Goal: Task Accomplishment & Management: Manage account settings

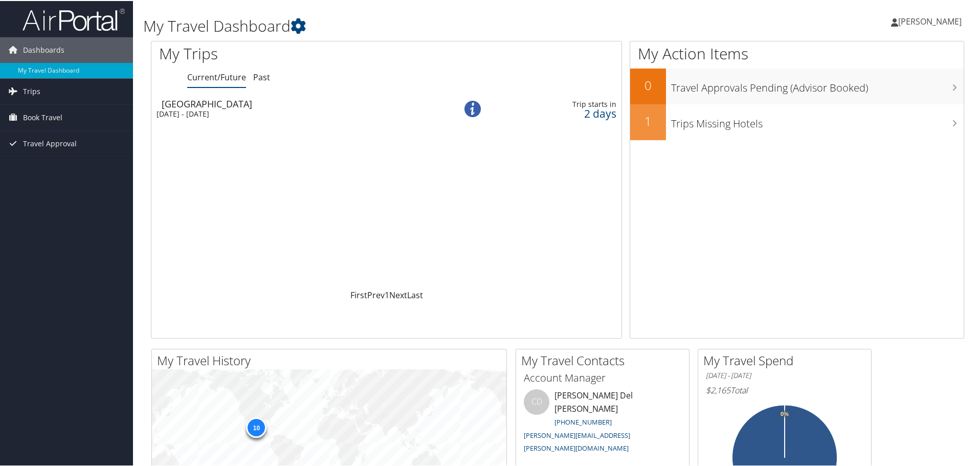
click at [898, 19] on span "[PERSON_NAME]" at bounding box center [929, 20] width 63 height 11
click at [886, 57] on link "My Settings" at bounding box center [903, 56] width 114 height 17
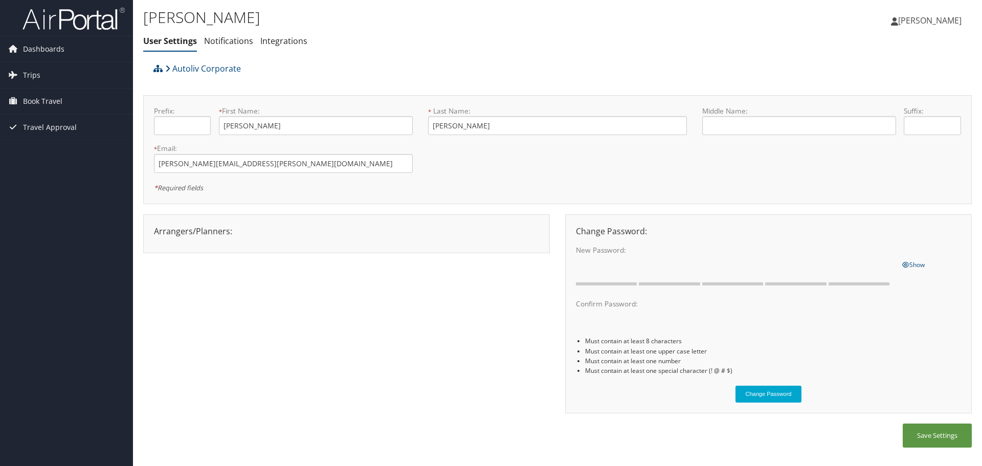
click at [897, 31] on link "[PERSON_NAME]" at bounding box center [931, 20] width 81 height 31
click at [904, 78] on link "Travel Agency Contacts" at bounding box center [904, 73] width 114 height 17
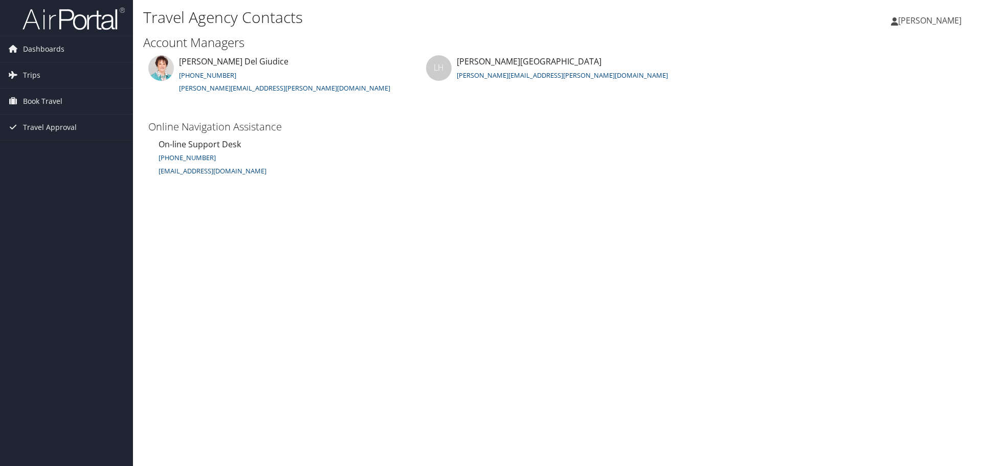
click at [898, 23] on span "[PERSON_NAME]" at bounding box center [929, 20] width 63 height 11
click at [897, 99] on link "View Travel Profile" at bounding box center [904, 90] width 114 height 17
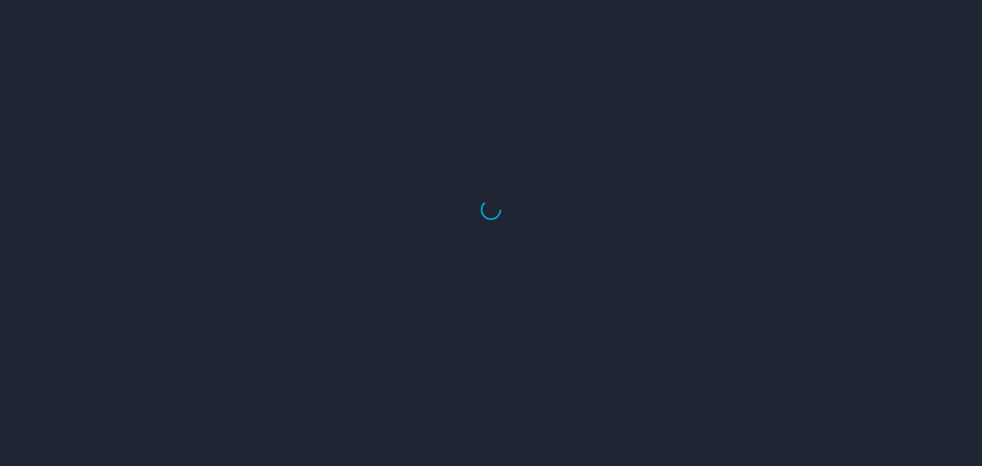
select select "US"
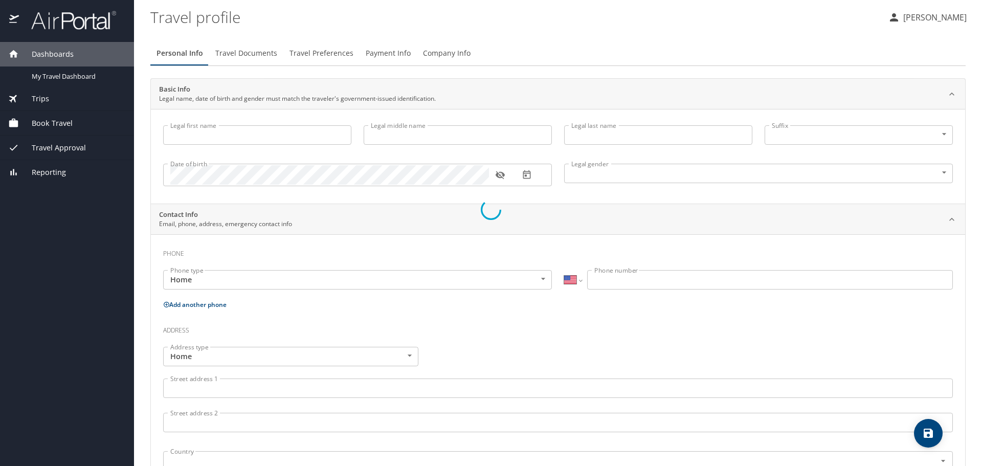
type input "[PERSON_NAME]"
type input "[DEMOGRAPHIC_DATA]"
select select "US"
select select "MX"
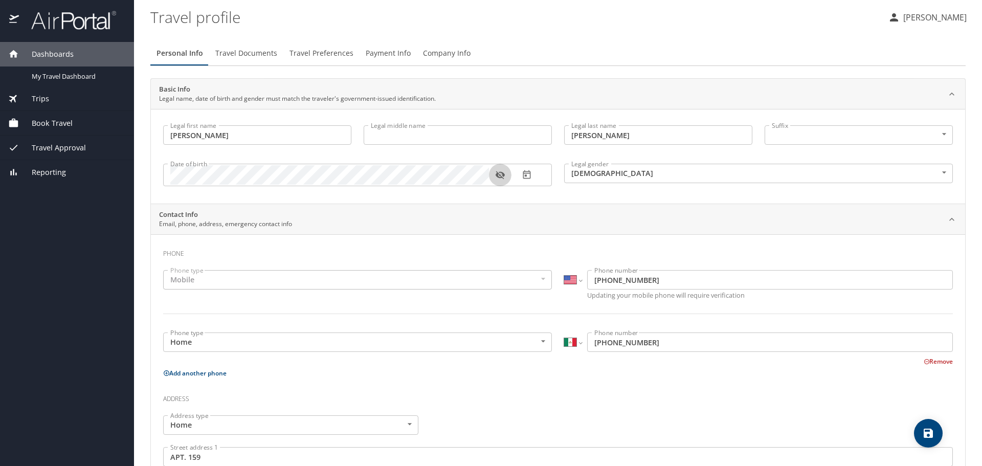
click at [503, 175] on icon "button" at bounding box center [499, 175] width 9 height 8
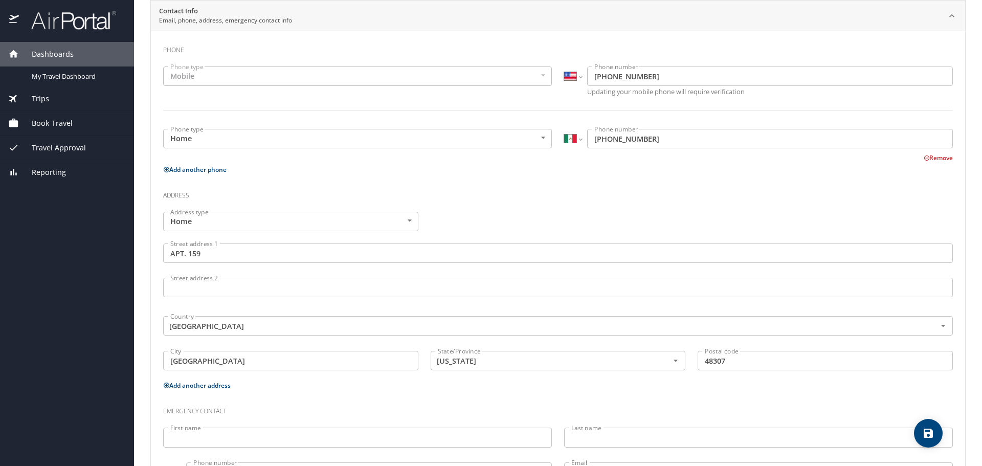
scroll to position [205, 0]
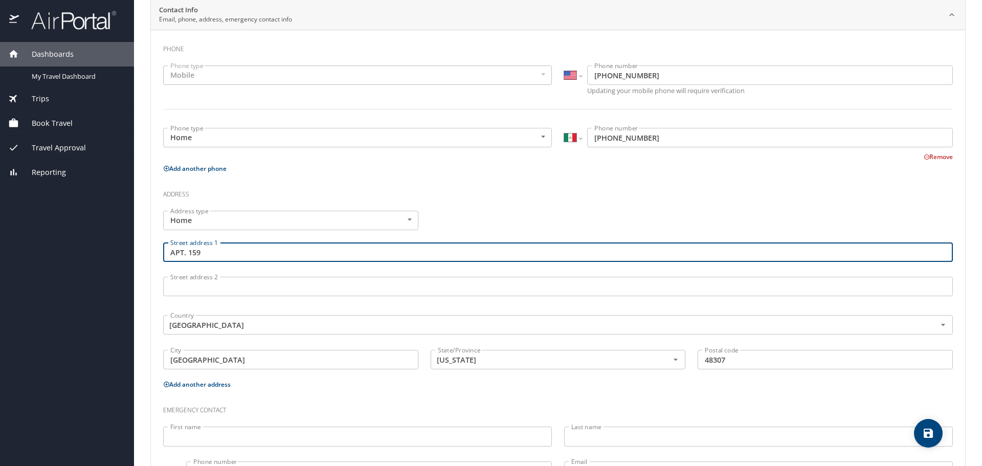
click at [230, 252] on input "APT. 159" at bounding box center [558, 251] width 790 height 19
click at [229, 252] on input "APT. 159" at bounding box center [558, 251] width 790 height 19
type input "47 Timberview Dr"
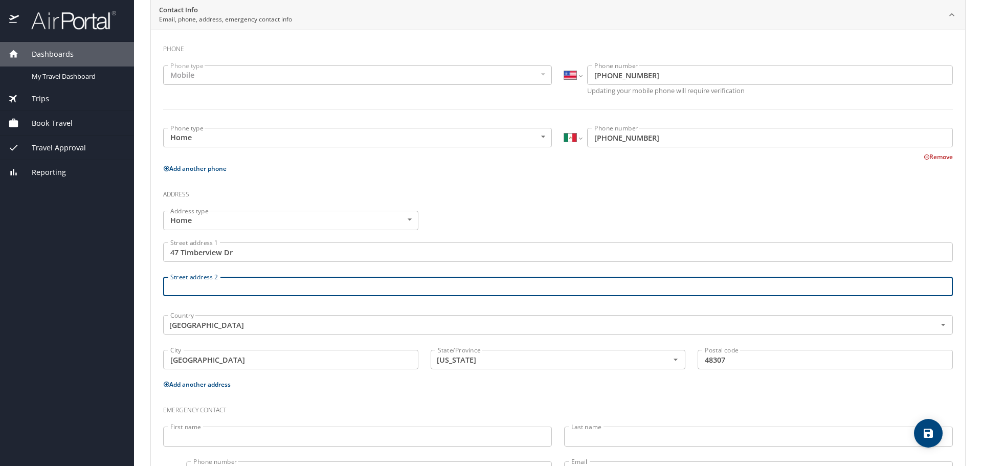
click at [218, 282] on input "Street address 2" at bounding box center [558, 286] width 790 height 19
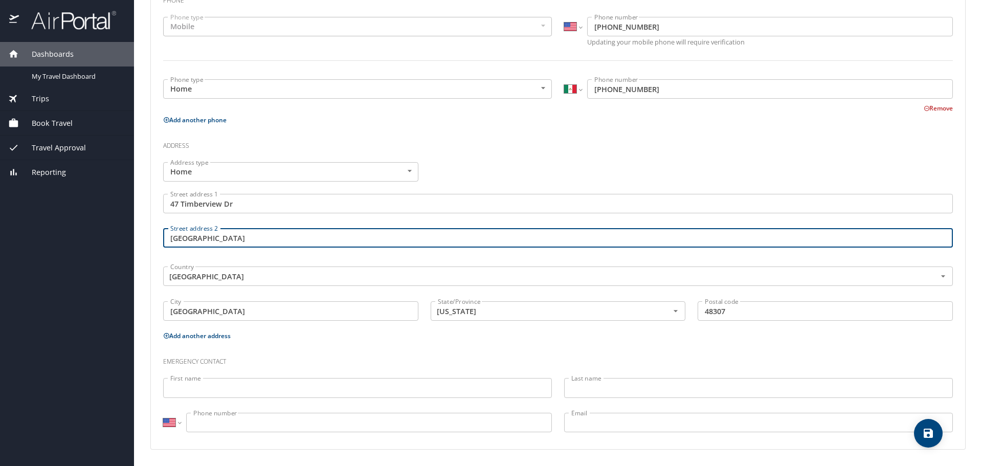
type input "Rochester Hills"
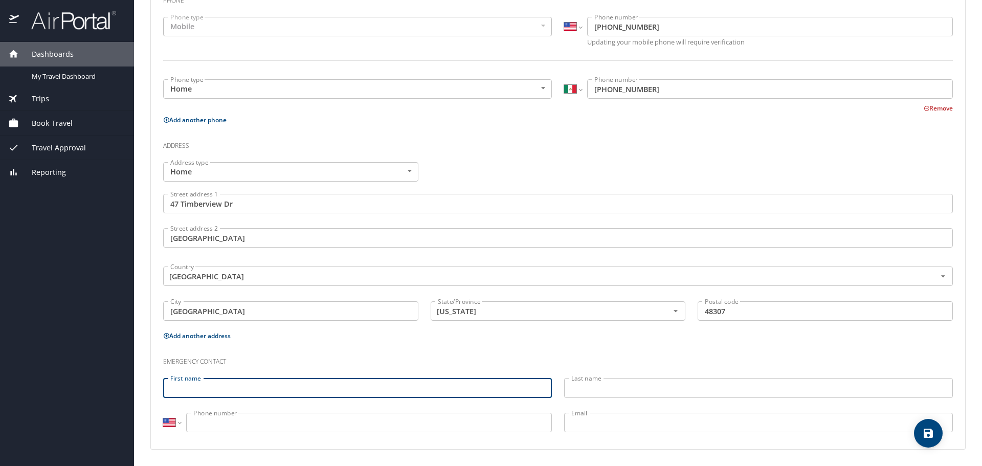
click at [239, 393] on input "First name" at bounding box center [357, 387] width 389 height 19
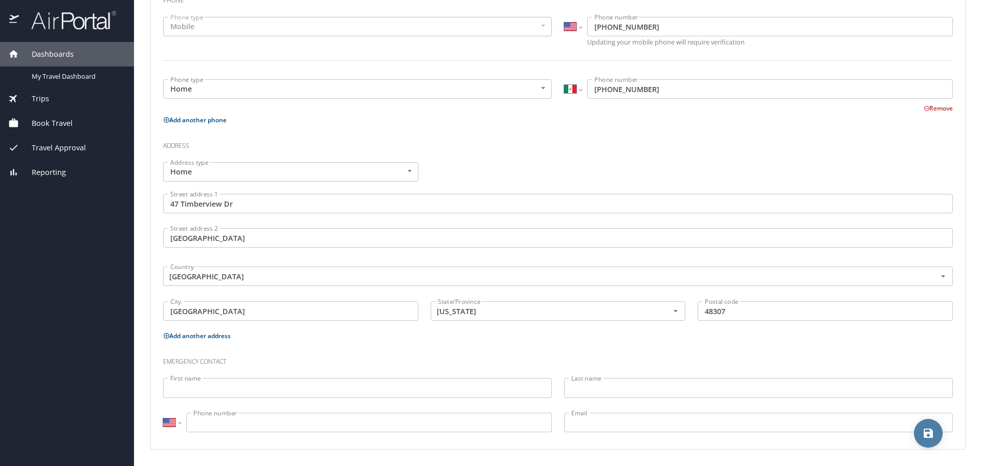
click at [927, 433] on icon "save" at bounding box center [928, 433] width 9 height 9
select select "US"
select select "MX"
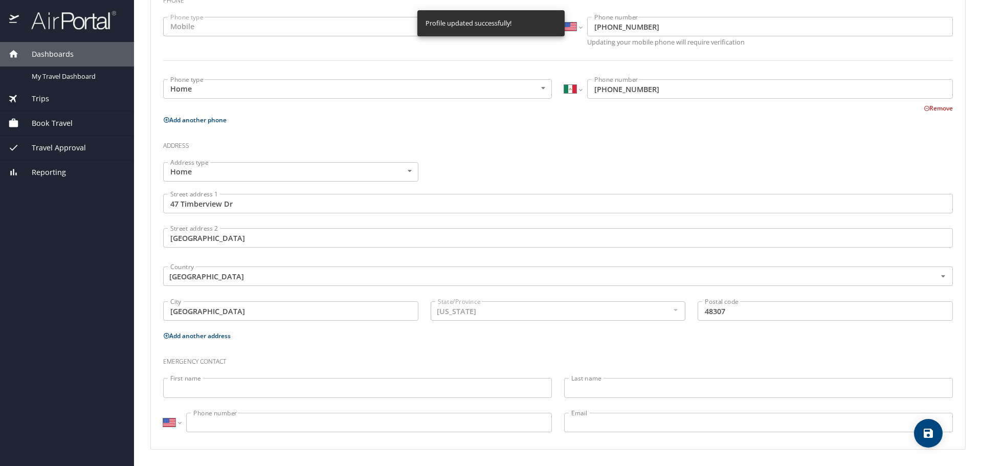
select select "US"
select select "MX"
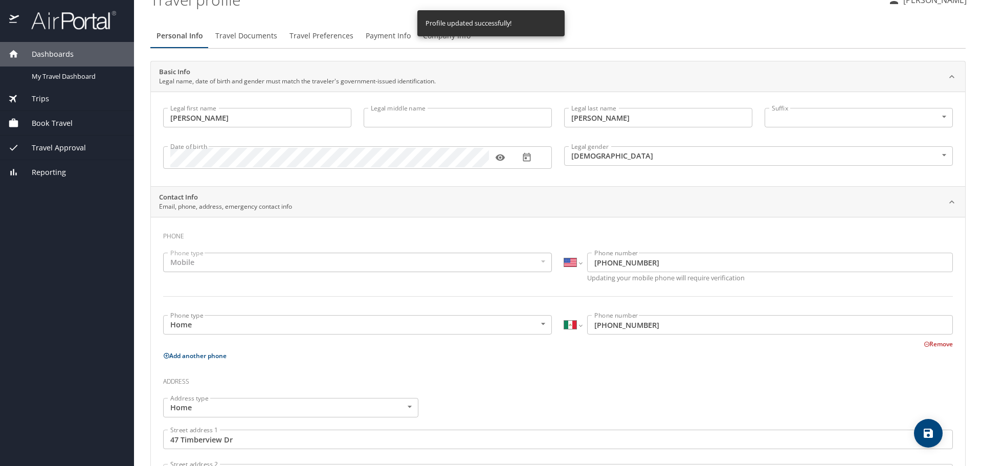
scroll to position [0, 0]
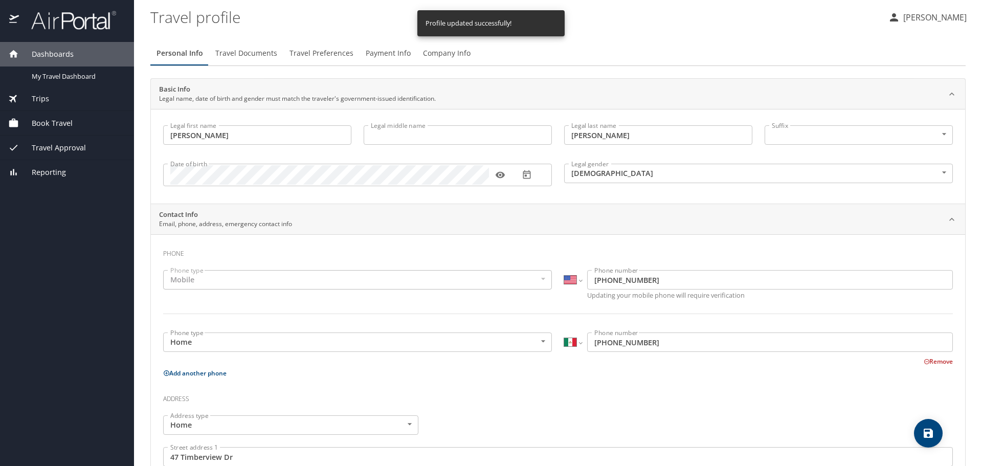
click at [246, 57] on span "Travel Documents" at bounding box center [246, 53] width 62 height 13
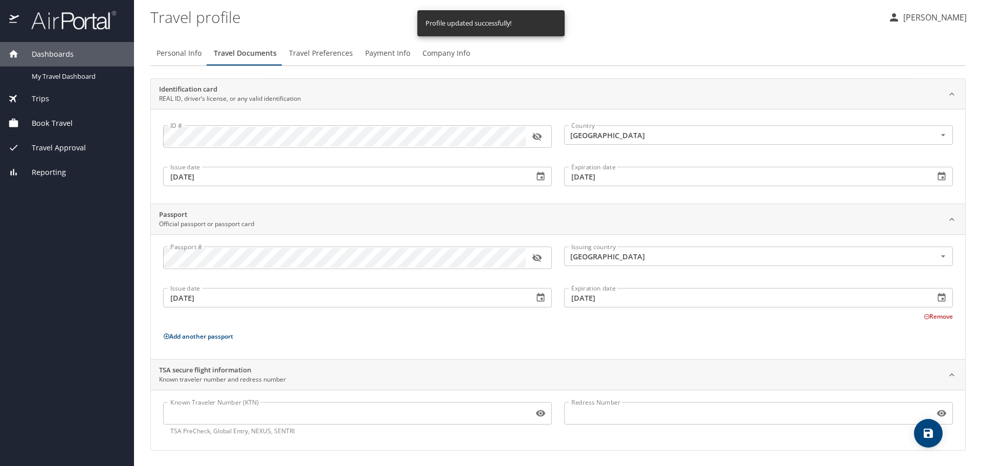
click at [541, 137] on icon "button" at bounding box center [536, 137] width 9 height 8
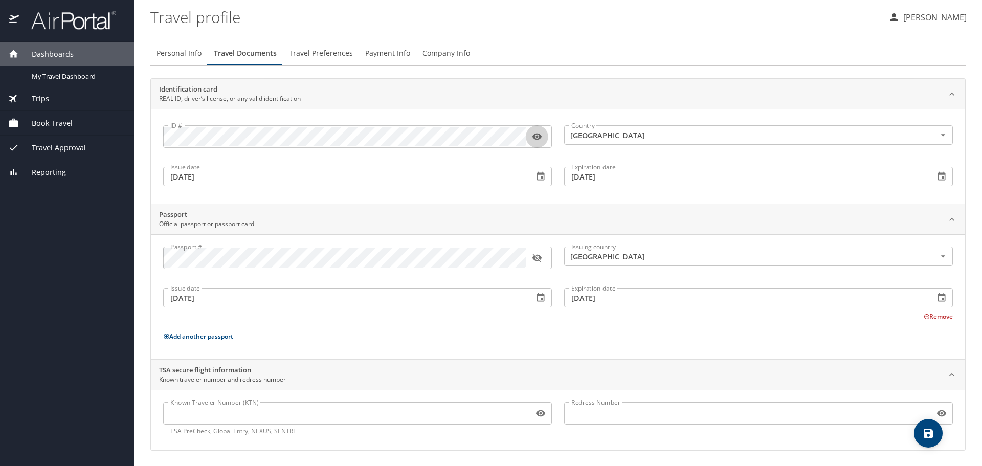
click at [541, 137] on icon "button" at bounding box center [536, 137] width 9 height 7
click at [541, 137] on icon "button" at bounding box center [536, 137] width 9 height 8
click at [541, 137] on icon "button" at bounding box center [536, 137] width 9 height 7
click at [538, 261] on icon "button" at bounding box center [536, 258] width 9 height 8
click at [538, 261] on icon "button" at bounding box center [536, 258] width 9 height 7
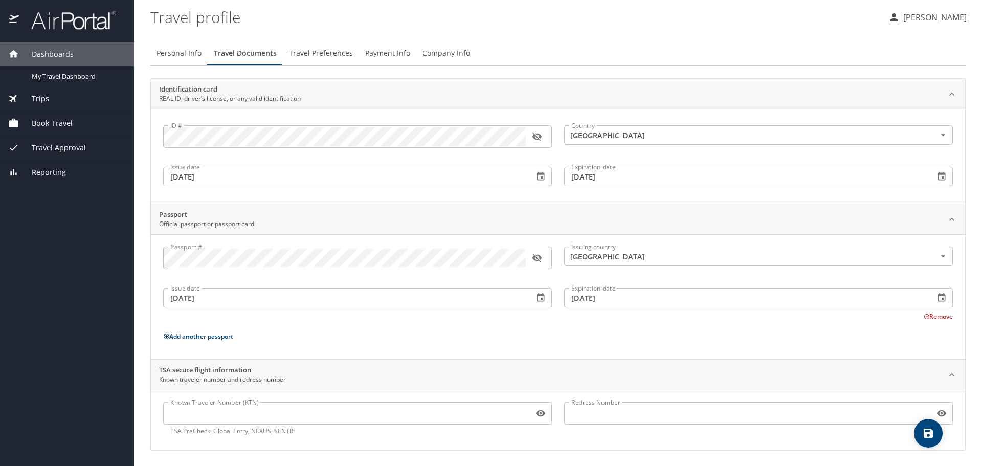
click at [326, 57] on span "Travel Preferences" at bounding box center [321, 53] width 64 height 13
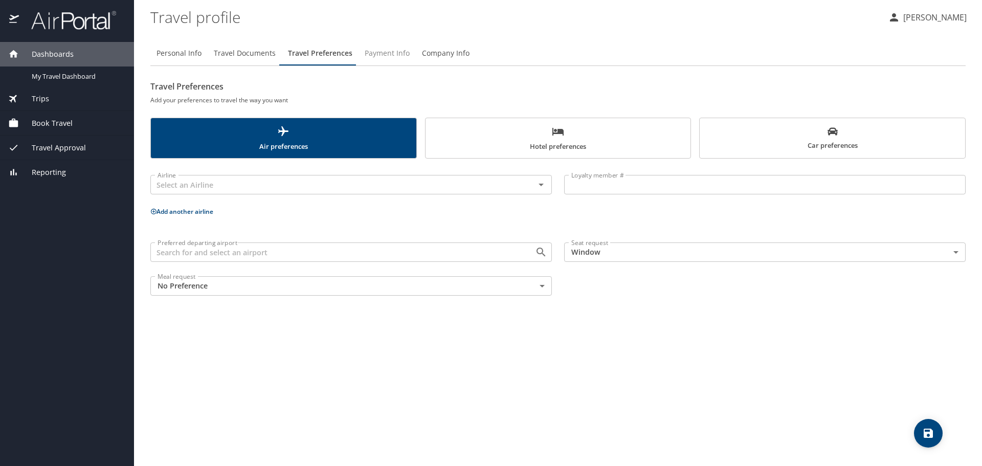
click at [379, 52] on span "Payment Info" at bounding box center [387, 53] width 45 height 13
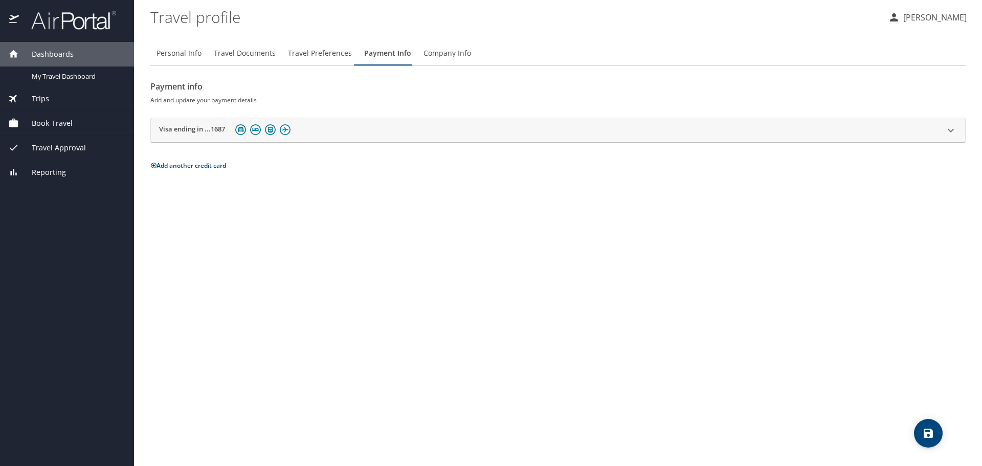
click at [436, 53] on span "Company Info" at bounding box center [448, 53] width 48 height 13
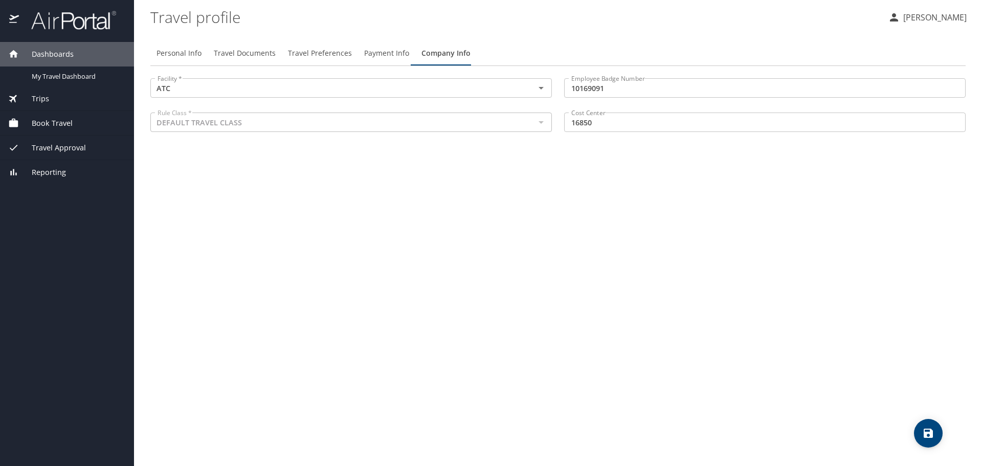
click at [911, 17] on p "[PERSON_NAME]" at bounding box center [933, 17] width 66 height 12
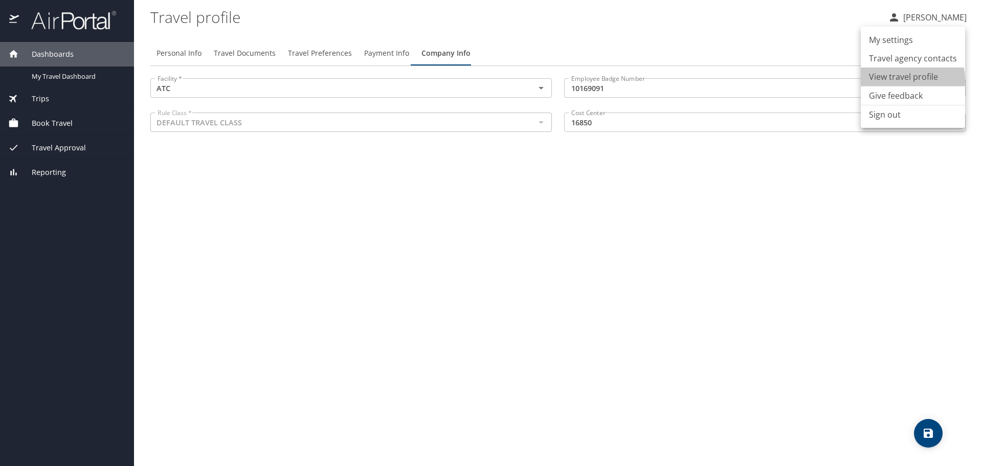
click at [906, 79] on li "View travel profile" at bounding box center [913, 77] width 104 height 18
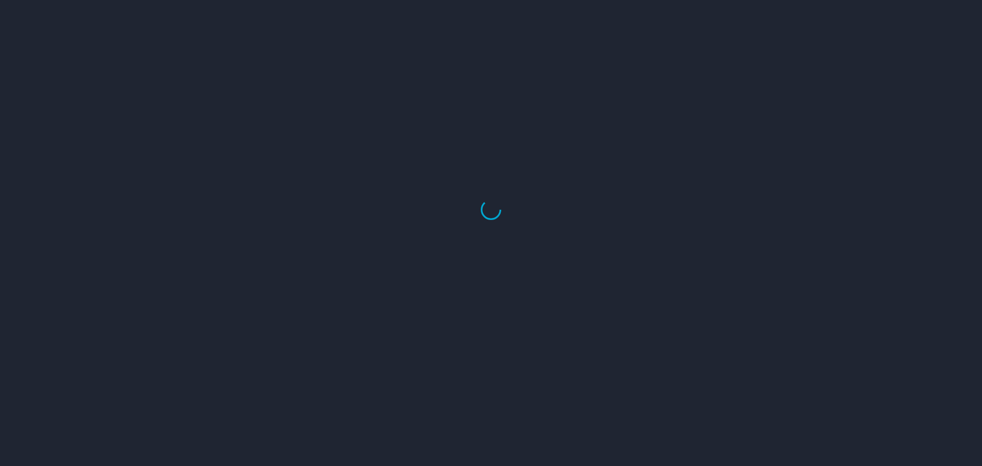
select select "US"
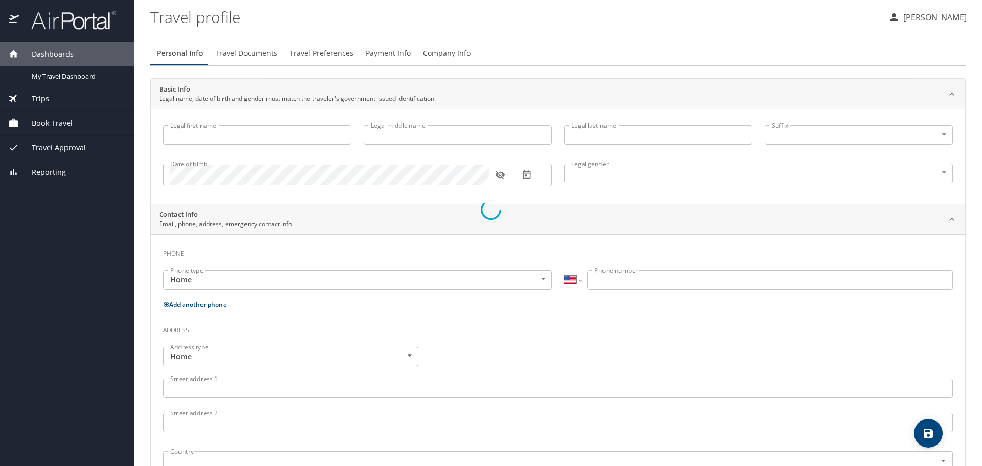
type input "Erick"
type input "Moreno Hernandez"
type input "Male"
select select "US"
select select "MX"
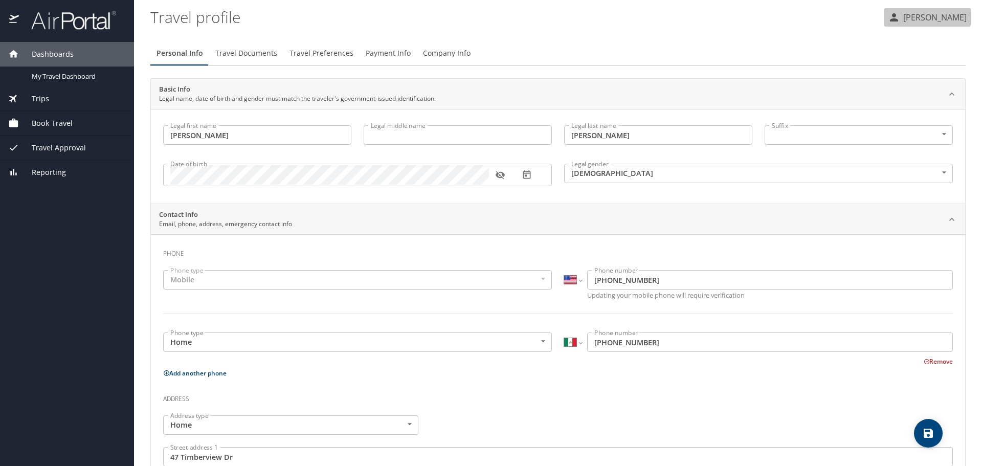
click at [916, 16] on p "[PERSON_NAME]" at bounding box center [933, 17] width 66 height 12
